Goal: Task Accomplishment & Management: Manage account settings

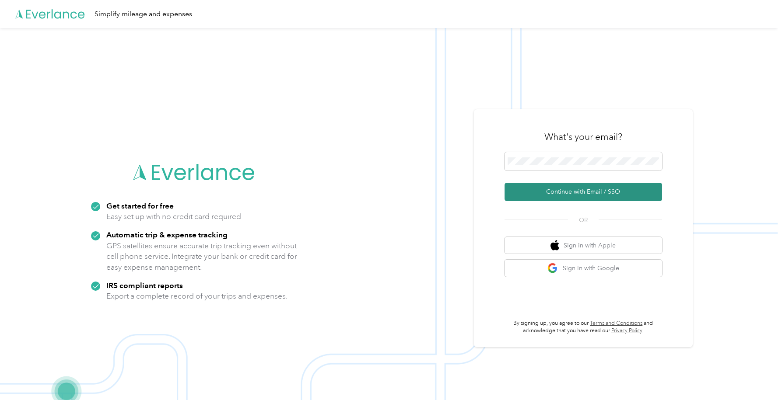
click at [586, 193] on button "Continue with Email / SSO" at bounding box center [584, 192] width 158 height 18
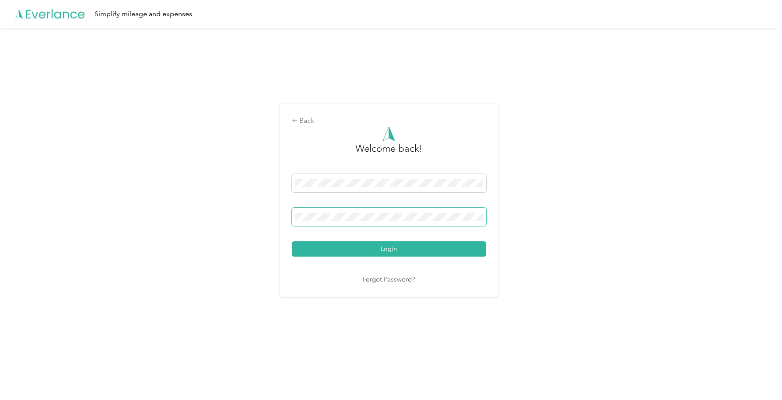
click at [410, 224] on span at bounding box center [389, 217] width 194 height 18
click at [292, 242] on button "Login" at bounding box center [389, 249] width 194 height 15
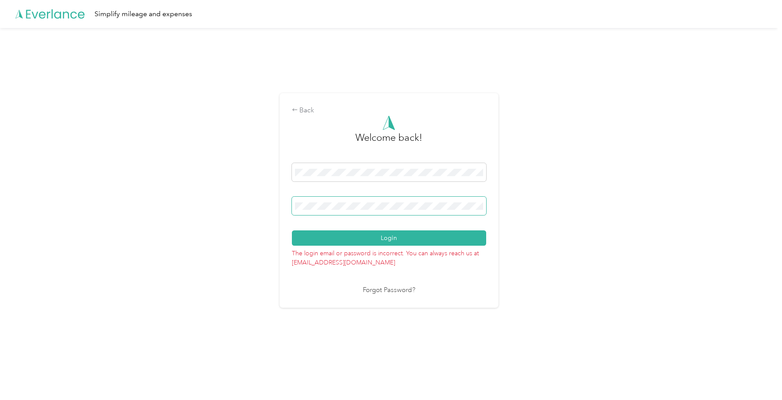
click at [292, 231] on button "Login" at bounding box center [389, 238] width 194 height 15
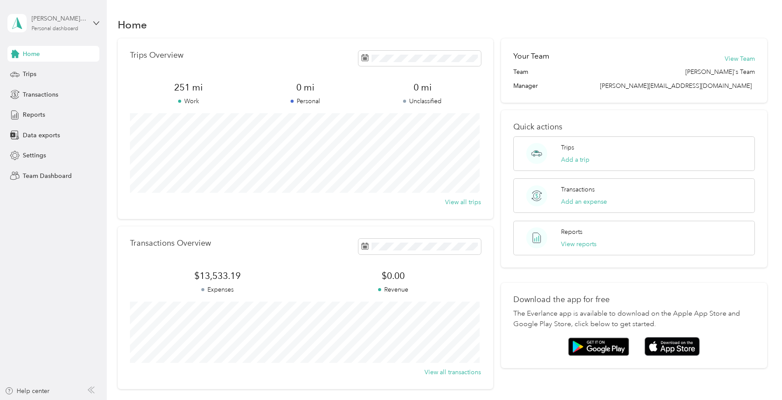
click at [86, 30] on div "[PERSON_NAME][EMAIL_ADDRESS][DOMAIN_NAME] Personal dashboard" at bounding box center [59, 23] width 55 height 18
click at [81, 75] on div "Team dashboard" at bounding box center [124, 71] width 221 height 15
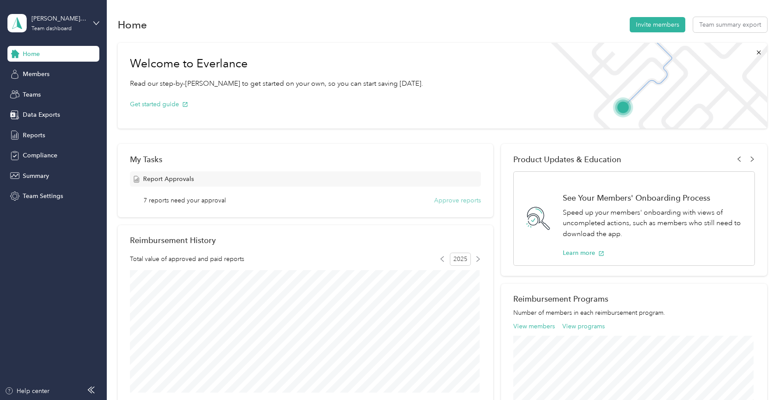
click at [457, 200] on button "Approve reports" at bounding box center [457, 200] width 47 height 9
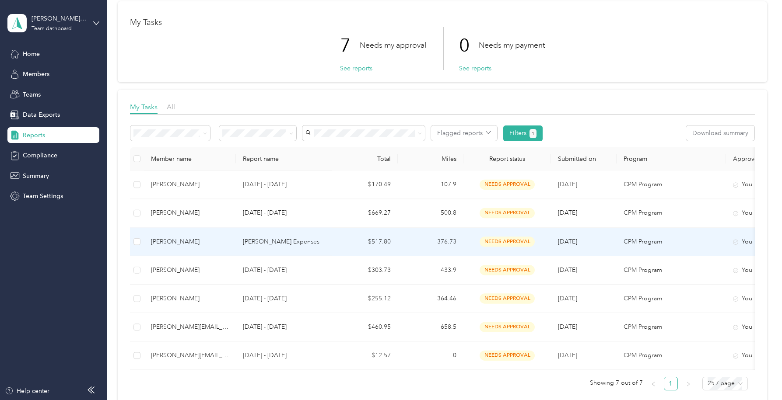
scroll to position [81, 0]
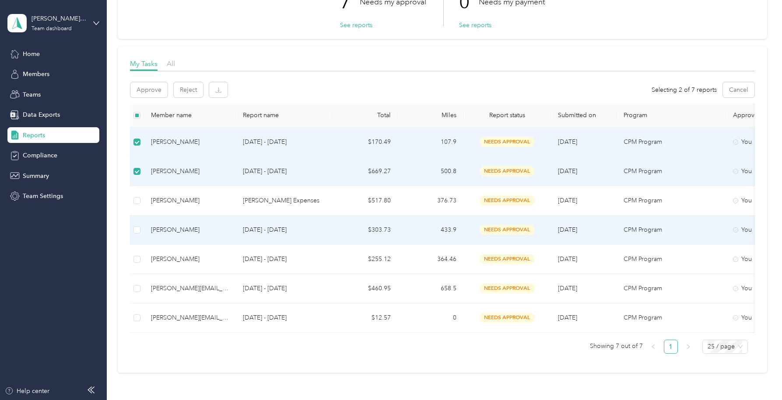
click at [133, 235] on td at bounding box center [137, 230] width 14 height 29
click at [140, 229] on td at bounding box center [137, 230] width 14 height 29
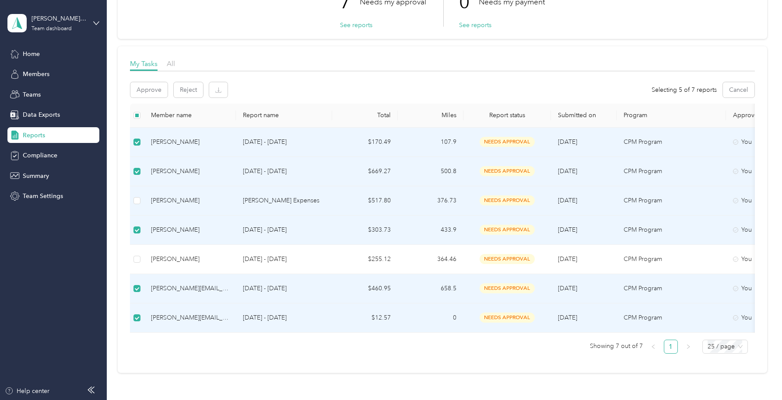
click at [186, 204] on div "[PERSON_NAME]" at bounding box center [190, 201] width 78 height 10
click at [206, 197] on div "[PERSON_NAME]" at bounding box center [190, 201] width 78 height 10
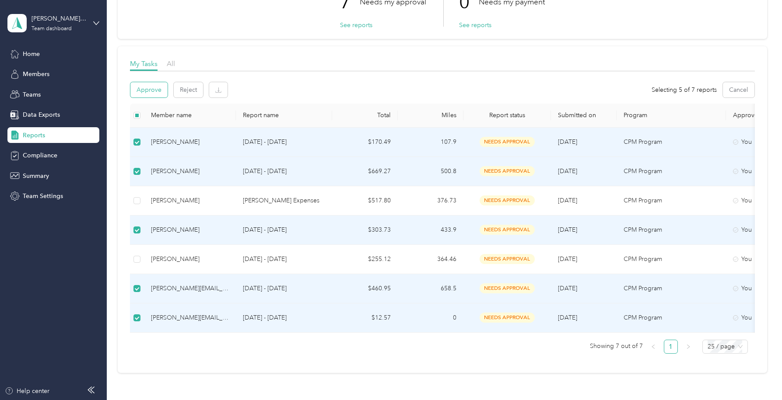
click at [156, 94] on button "Approve" at bounding box center [148, 89] width 37 height 15
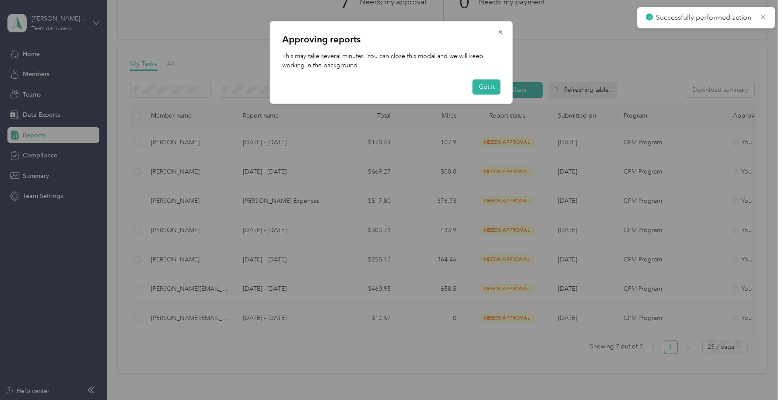
scroll to position [4, 0]
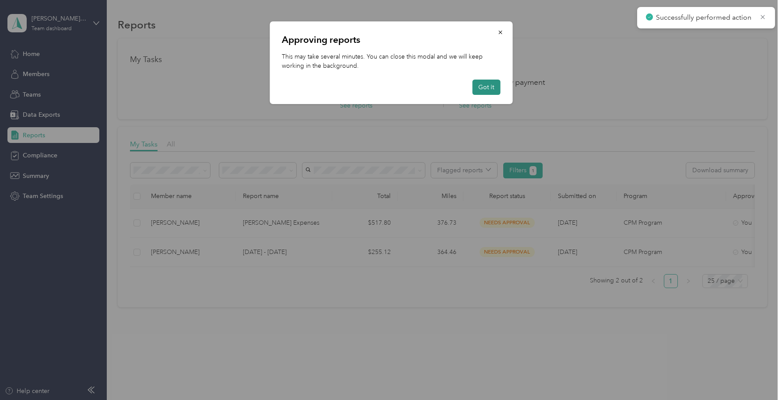
click at [486, 88] on button "Got it" at bounding box center [486, 87] width 28 height 15
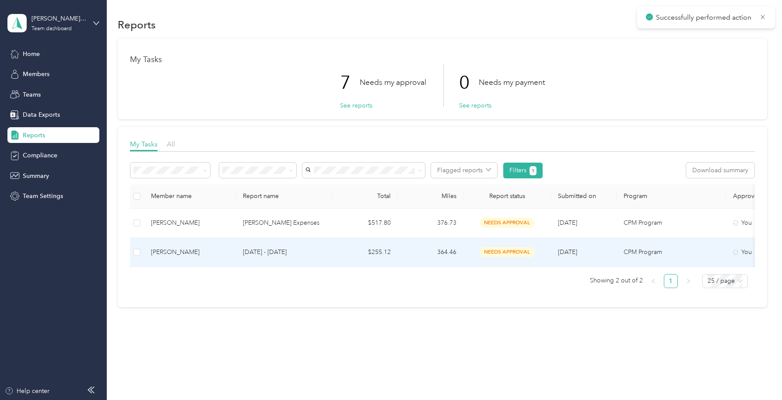
click at [209, 224] on td "[PERSON_NAME]" at bounding box center [190, 223] width 92 height 29
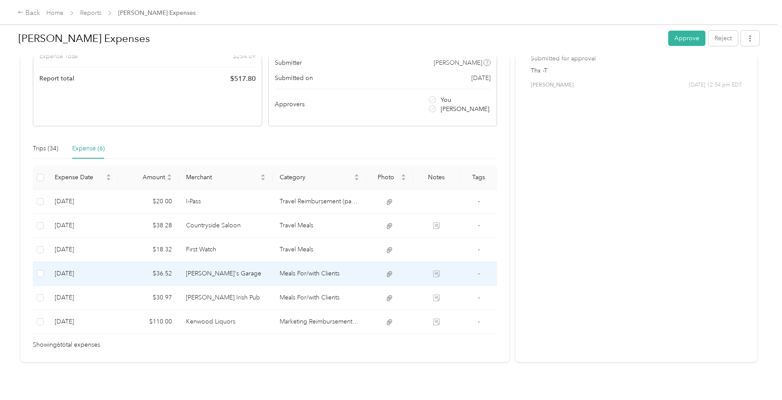
scroll to position [129, 0]
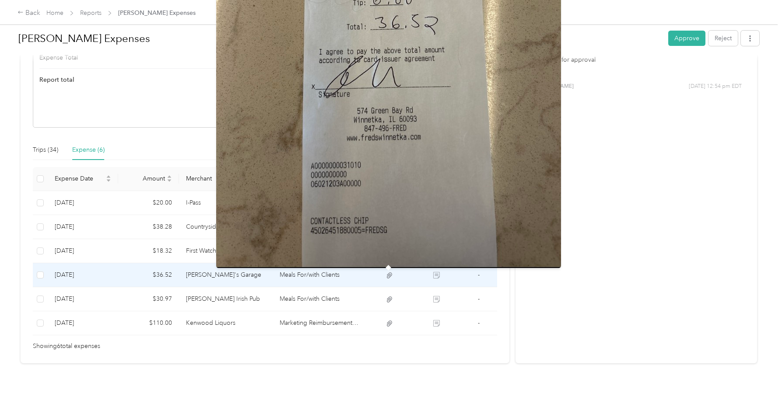
click at [388, 275] on icon at bounding box center [389, 276] width 5 height 6
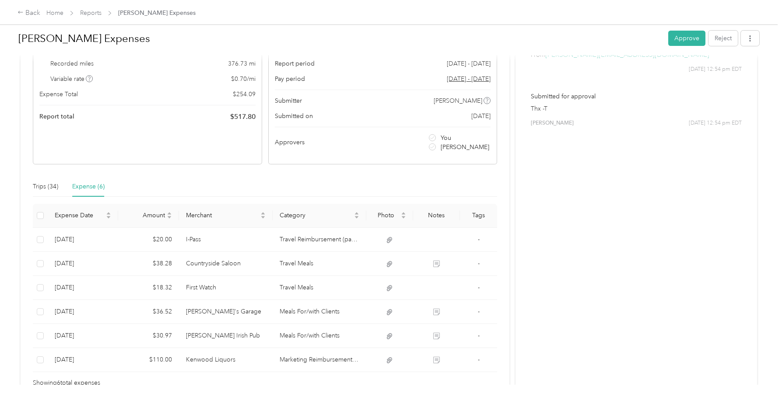
scroll to position [97, 0]
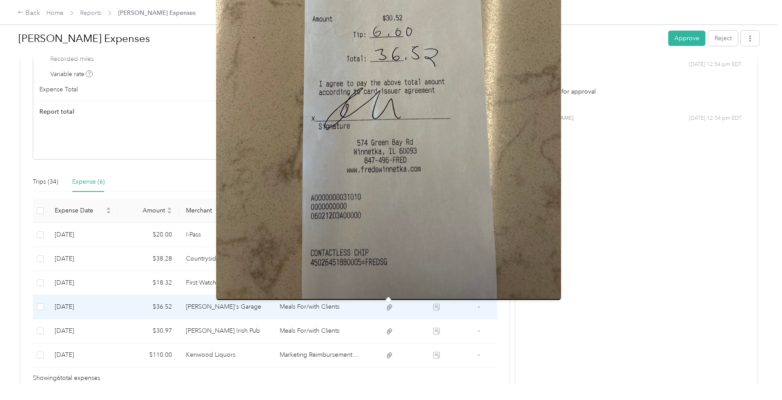
click at [389, 309] on icon at bounding box center [390, 308] width 8 height 8
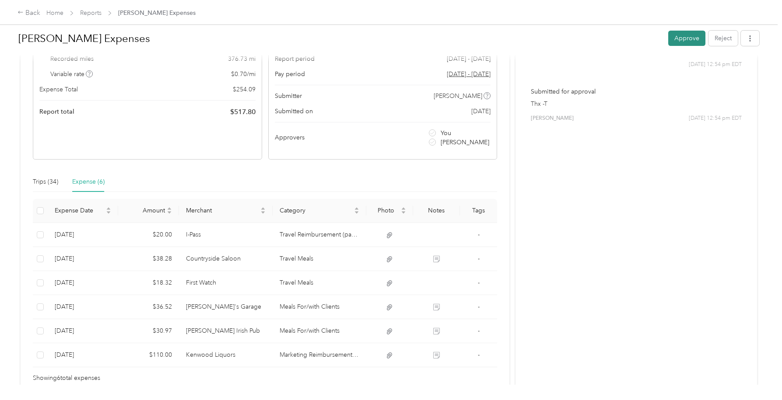
click at [672, 39] on button "Approve" at bounding box center [686, 38] width 37 height 15
click at [95, 14] on link "Reports" at bounding box center [90, 12] width 21 height 7
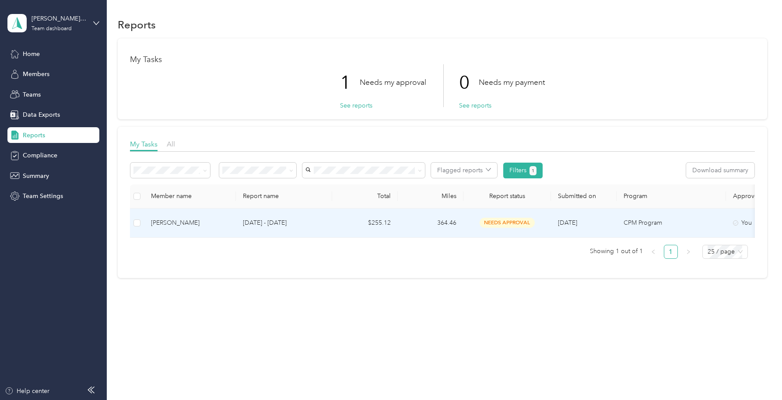
click at [291, 216] on td "[DATE] - [DATE]" at bounding box center [284, 223] width 96 height 29
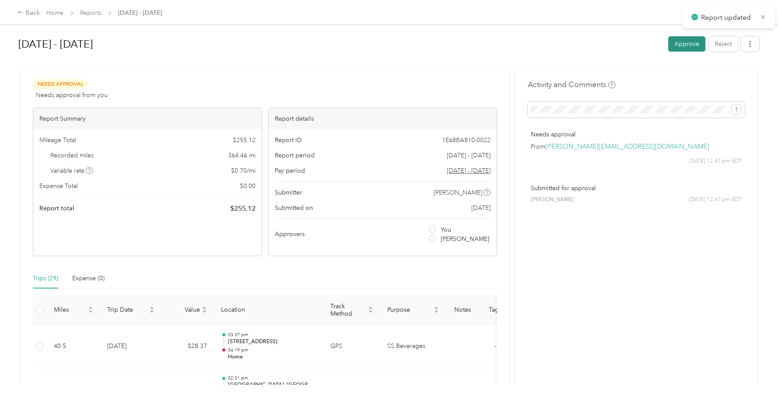
click at [672, 42] on button "Approve" at bounding box center [686, 43] width 37 height 15
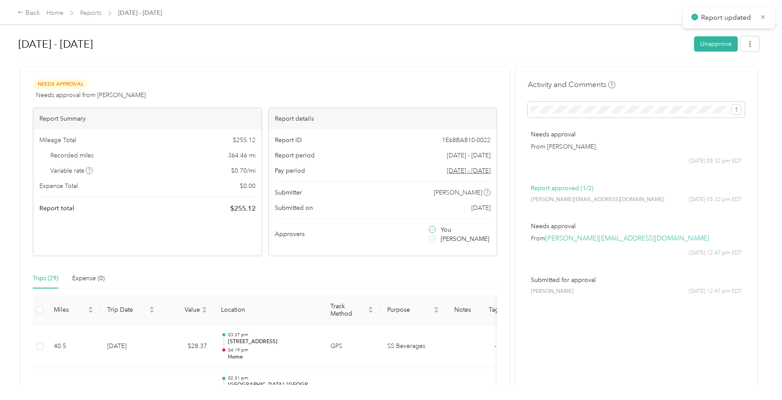
click at [66, 17] on div "Home Reports [DATE] - [DATE]" at bounding box center [104, 12] width 116 height 9
click at [58, 16] on link "Home" at bounding box center [54, 12] width 17 height 7
